Goal: Find specific page/section: Find specific page/section

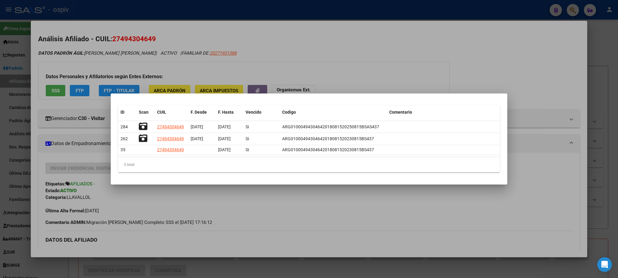
click at [367, 48] on div at bounding box center [309, 139] width 618 height 278
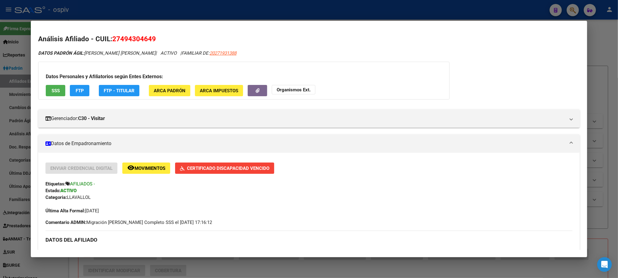
scroll to position [105, 0]
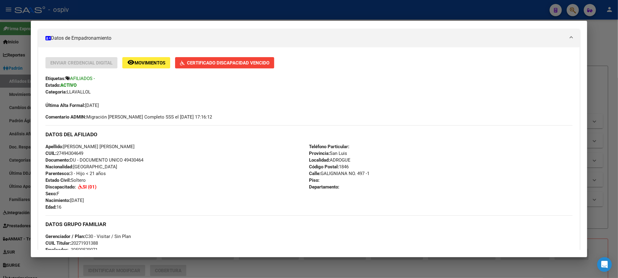
click at [367, 9] on div at bounding box center [309, 139] width 618 height 278
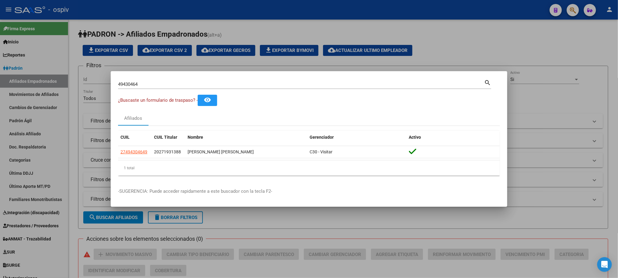
click at [577, 9] on div at bounding box center [309, 139] width 618 height 278
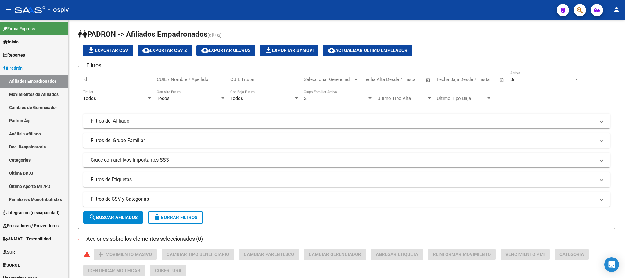
click at [574, 9] on button "button" at bounding box center [580, 10] width 12 height 12
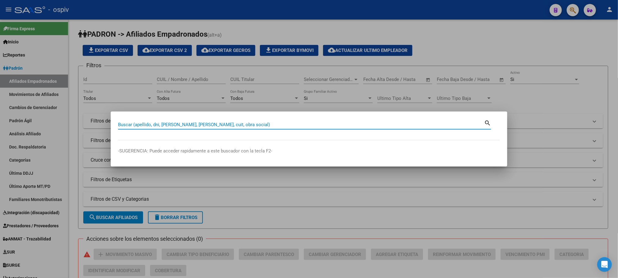
click at [170, 124] on input "Buscar (apellido, dni, [PERSON_NAME], [PERSON_NAME], cuit, obra social)" at bounding box center [301, 124] width 366 height 5
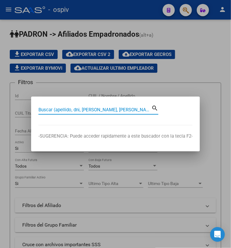
click at [81, 108] on input "Buscar (apellido, dni, [PERSON_NAME], [PERSON_NAME], cuit, obra social)" at bounding box center [94, 109] width 113 height 5
type input "56188807"
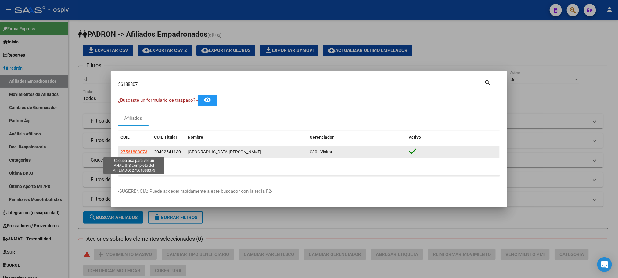
click at [138, 150] on span "27561888073" at bounding box center [134, 151] width 27 height 5
type textarea "27561888073"
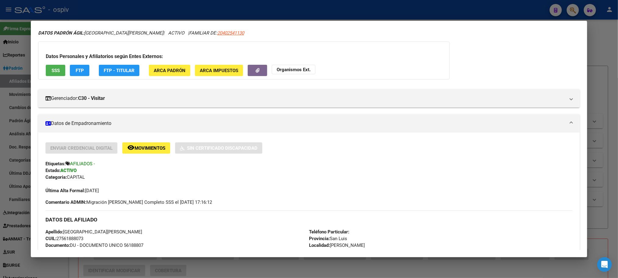
scroll to position [0, 0]
